Goal: Task Accomplishment & Management: Manage account settings

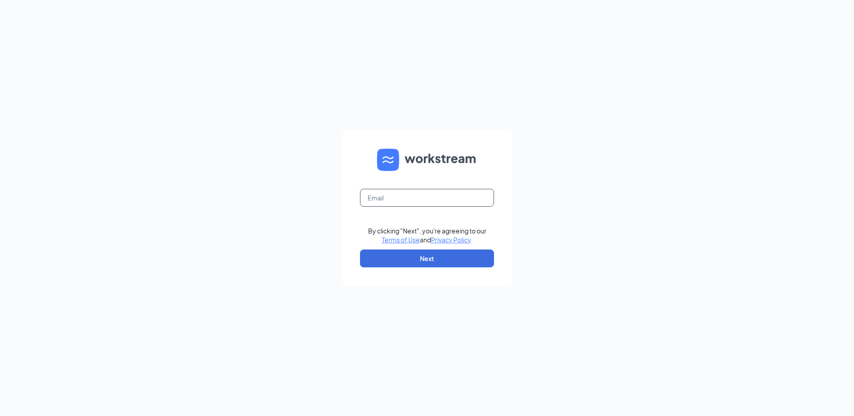
click at [379, 200] on input "text" at bounding box center [427, 198] width 134 height 18
type input "[EMAIL_ADDRESS][DOMAIN_NAME]"
click at [375, 260] on button "Next" at bounding box center [427, 259] width 134 height 18
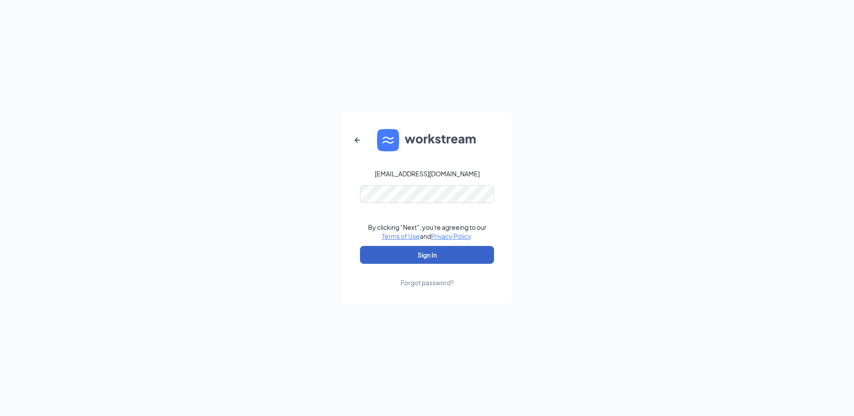
click at [448, 251] on button "Sign In" at bounding box center [427, 255] width 134 height 18
click at [189, 197] on div "[EMAIL_ADDRESS][DOMAIN_NAME] Credential mismatches. By clicking "Next", you're …" at bounding box center [427, 208] width 854 height 416
click at [462, 257] on button "Sign In" at bounding box center [427, 255] width 134 height 18
